Goal: Find specific page/section: Find specific page/section

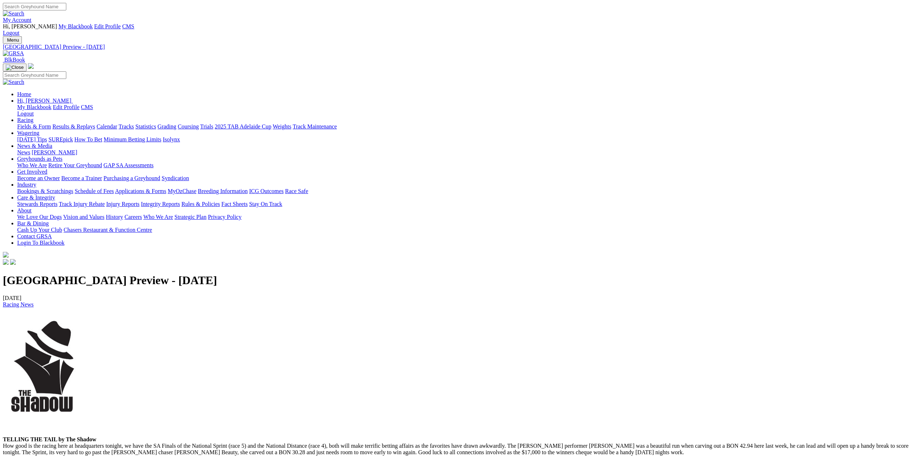
click at [24, 50] on link at bounding box center [13, 53] width 21 height 6
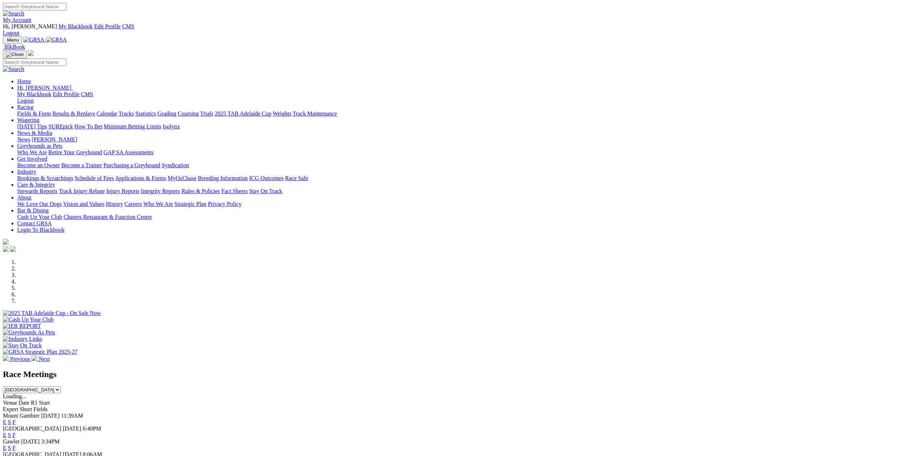
click at [16, 432] on link "F" at bounding box center [14, 435] width 3 height 6
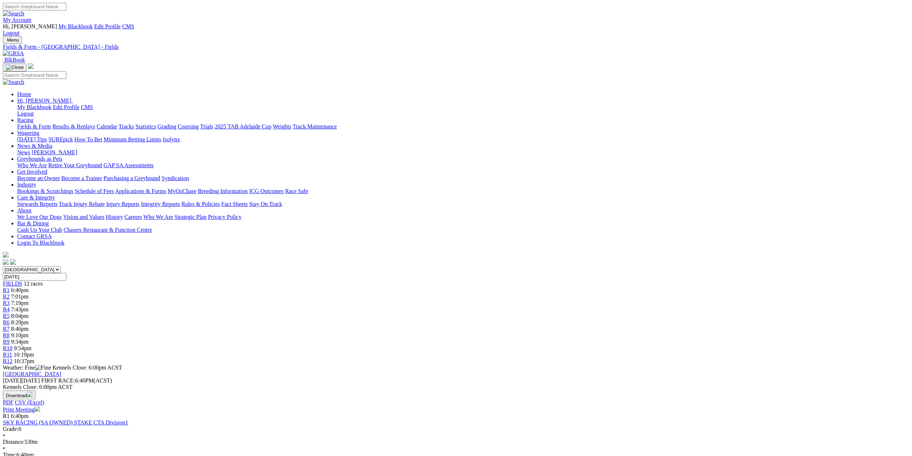
click at [51, 123] on link "Fields & Form" at bounding box center [34, 126] width 34 height 6
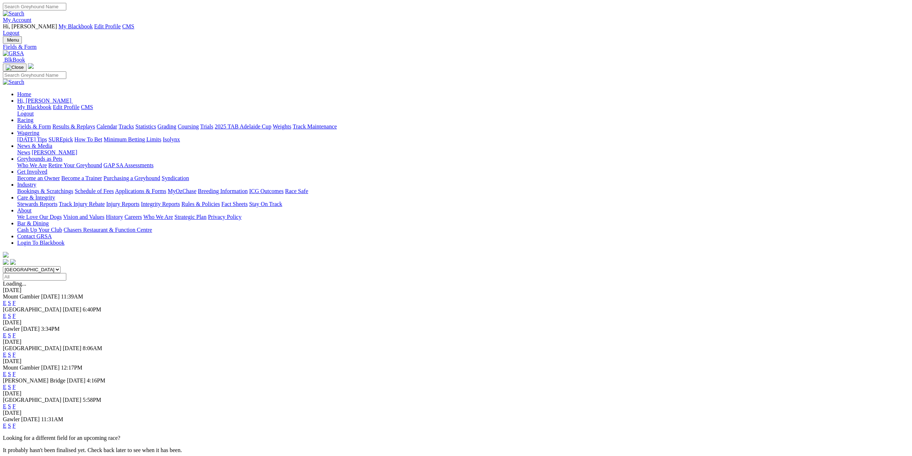
click at [16, 332] on link "F" at bounding box center [14, 335] width 3 height 6
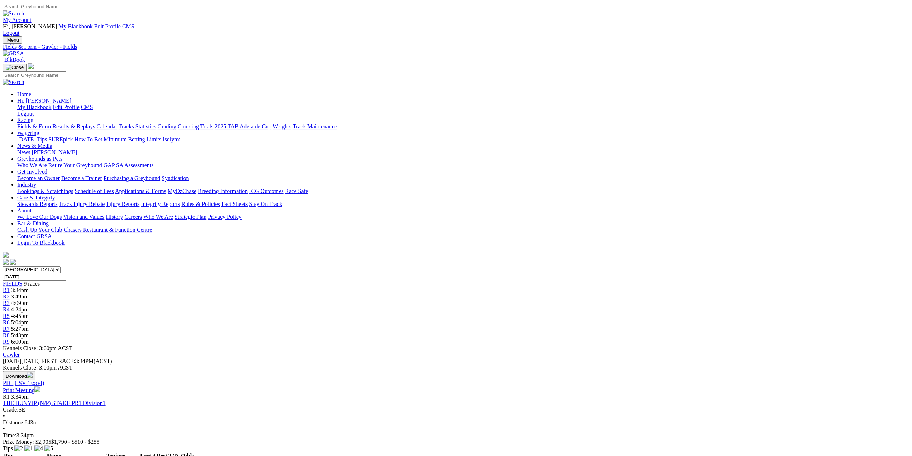
click at [51, 123] on link "Fields & Form" at bounding box center [34, 126] width 34 height 6
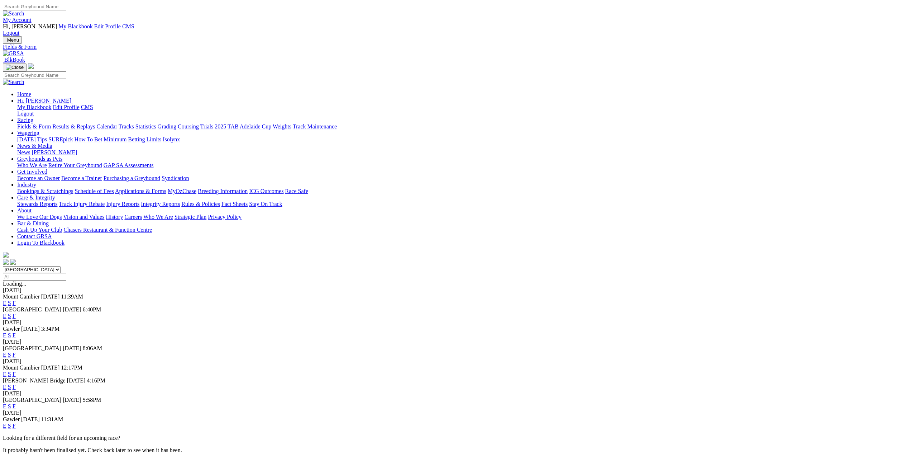
click at [24, 50] on img at bounding box center [13, 53] width 21 height 6
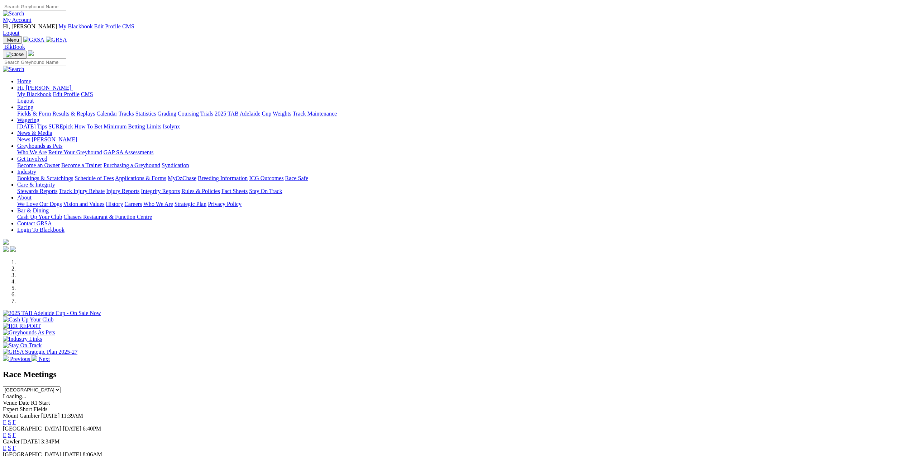
click at [95, 110] on link "Results & Replays" at bounding box center [73, 113] width 43 height 6
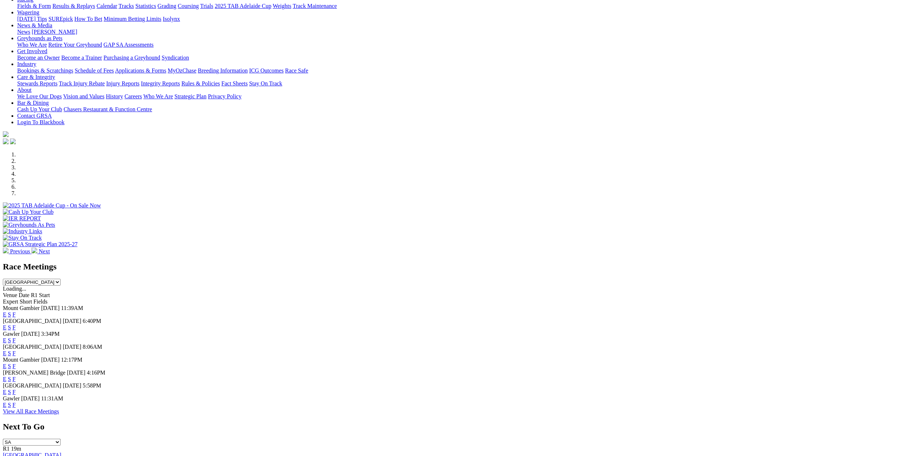
click at [16, 324] on link "F" at bounding box center [14, 327] width 3 height 6
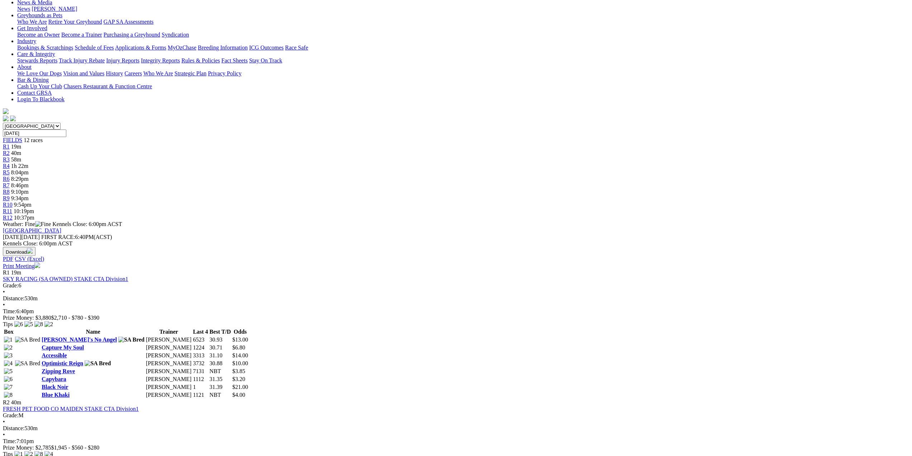
scroll to position [108, 0]
